Goal: Find specific page/section: Find specific page/section

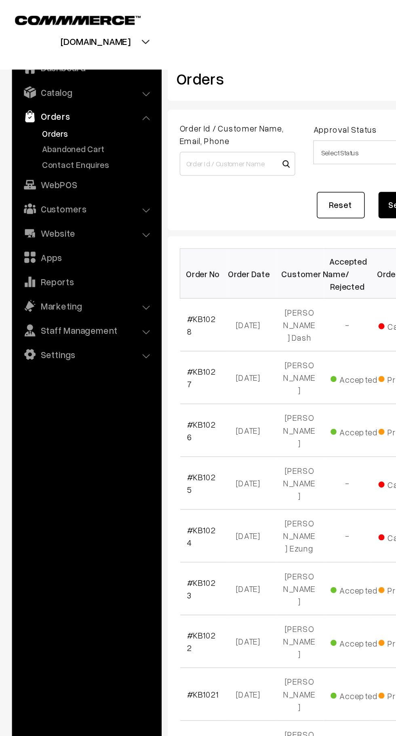
click at [65, 97] on link "Abandoned Cart" at bounding box center [66, 100] width 80 height 8
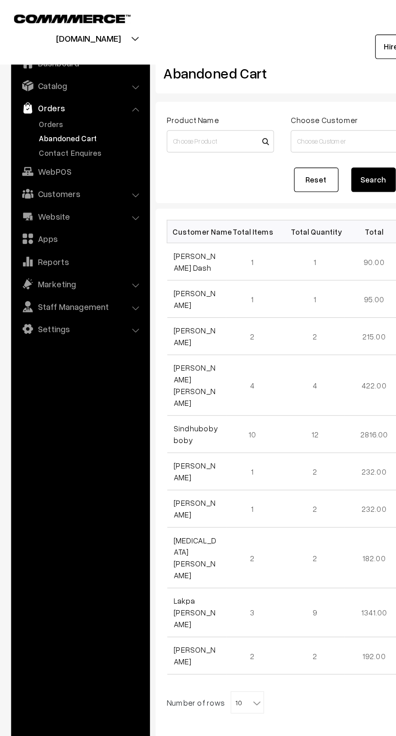
click at [29, 90] on link "Orders" at bounding box center [66, 90] width 80 height 8
